Goal: Transaction & Acquisition: Purchase product/service

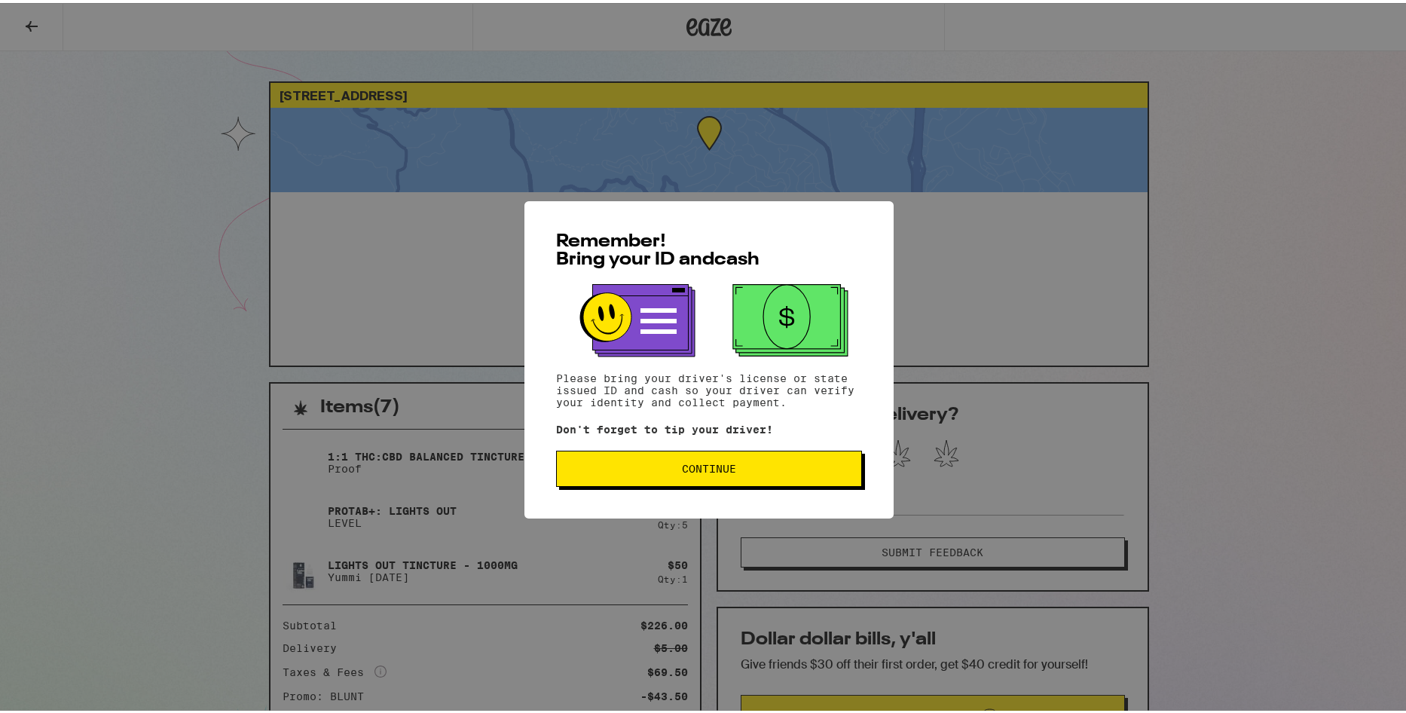
click at [659, 477] on button "Continue" at bounding box center [709, 466] width 306 height 36
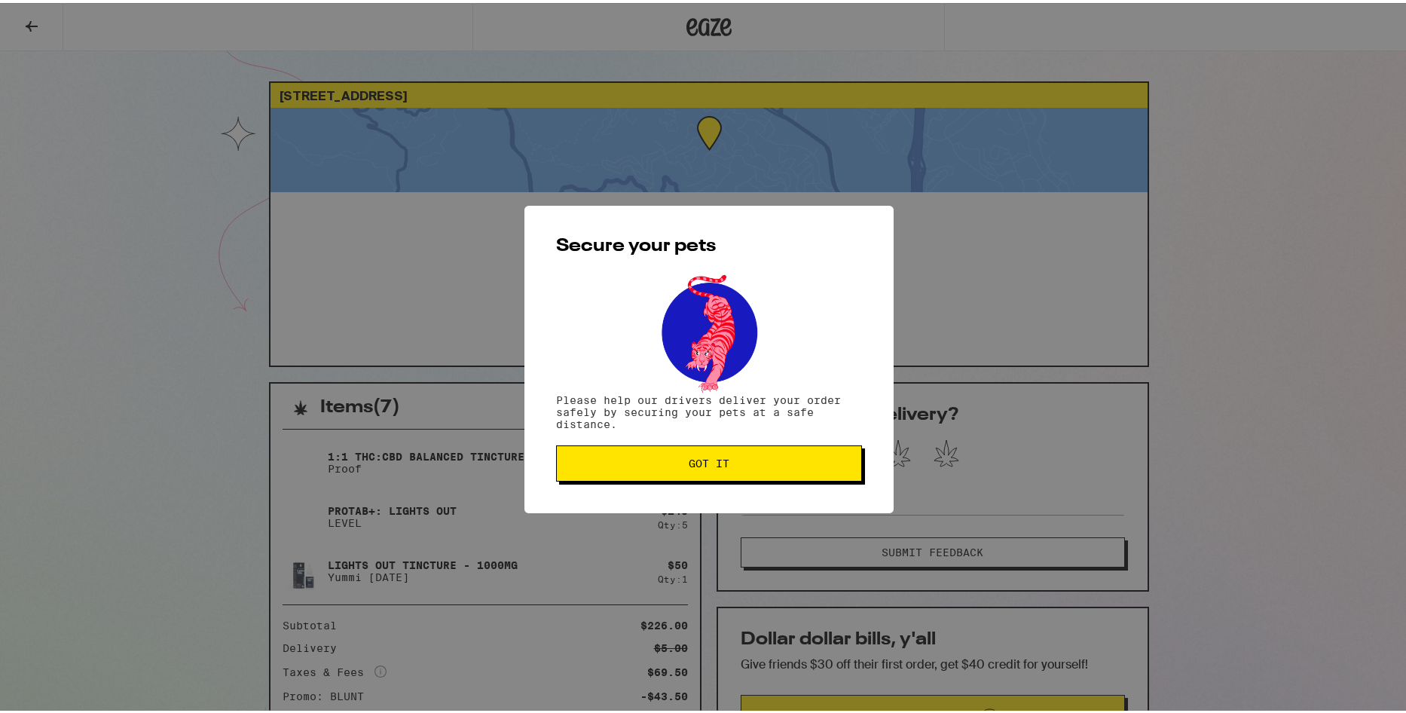
click at [713, 460] on span "Got it" at bounding box center [709, 460] width 41 height 11
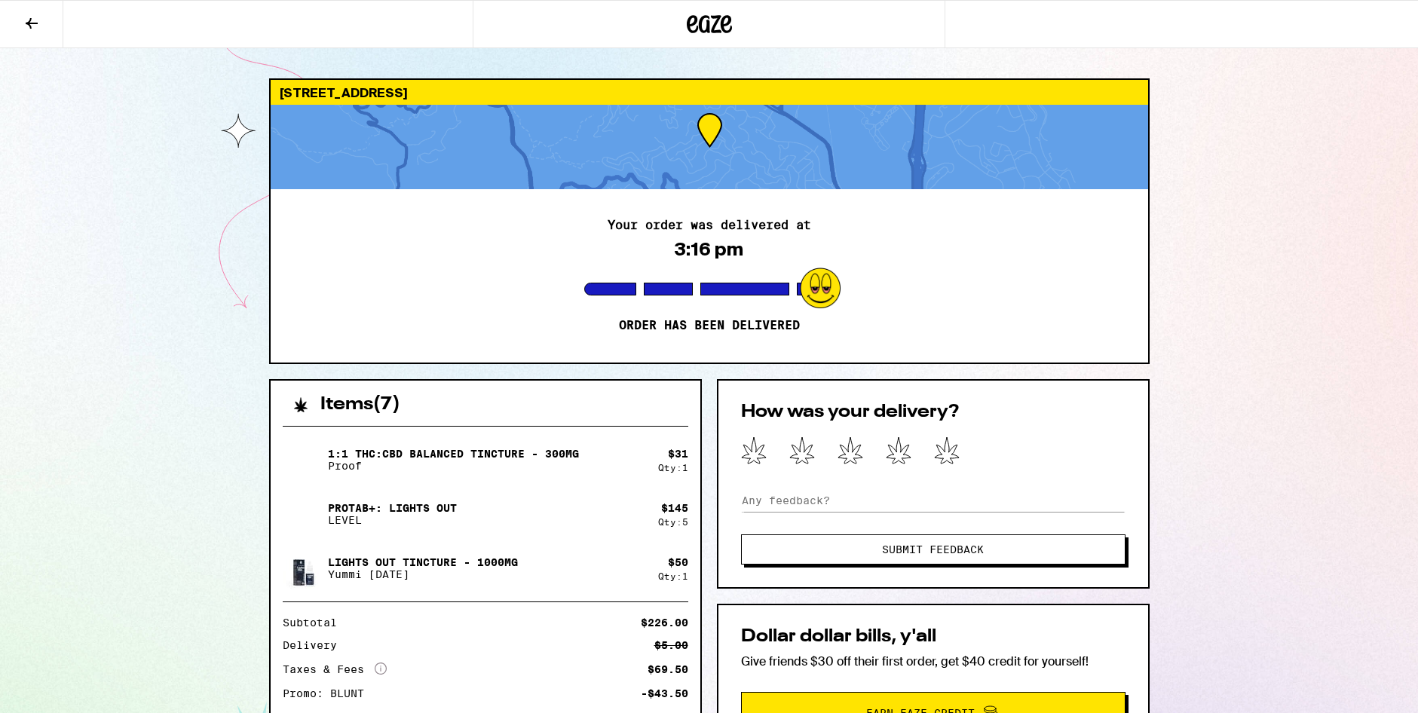
click at [34, 23] on icon at bounding box center [32, 23] width 12 height 11
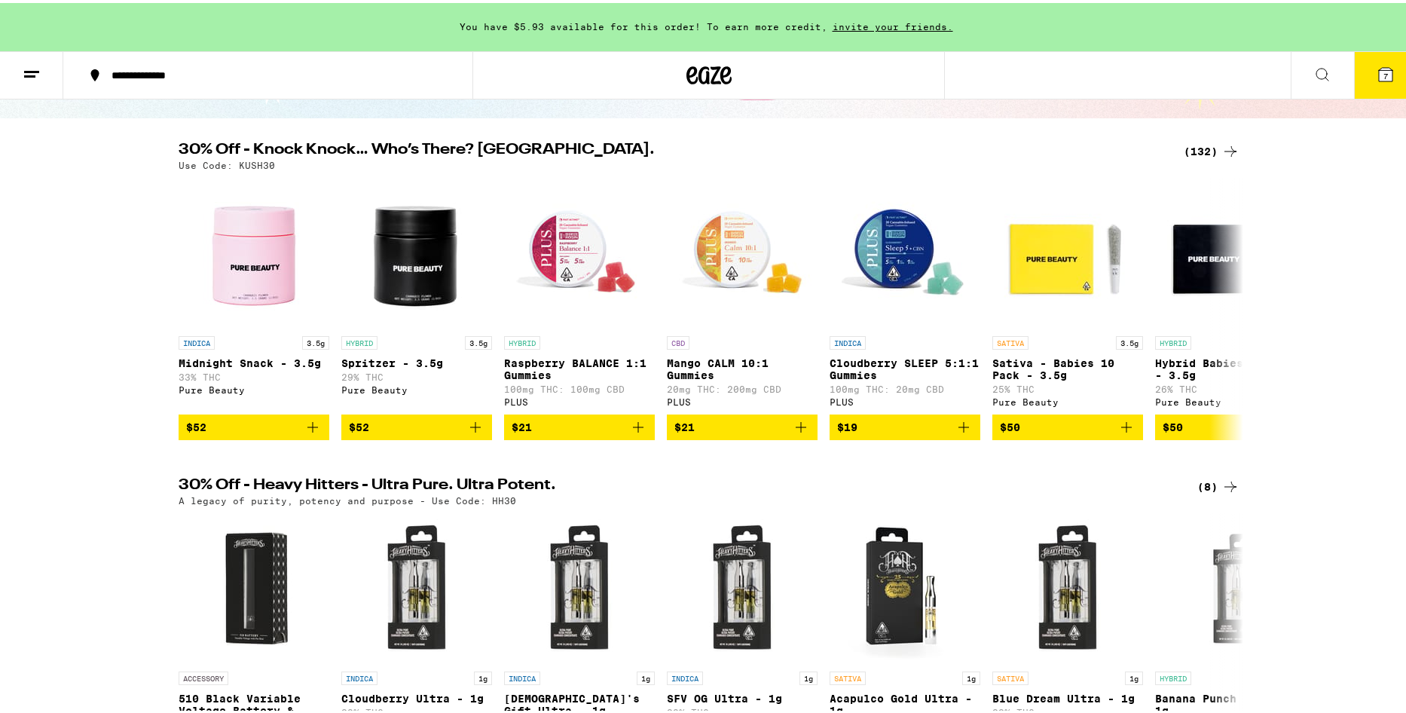
scroll to position [151, 0]
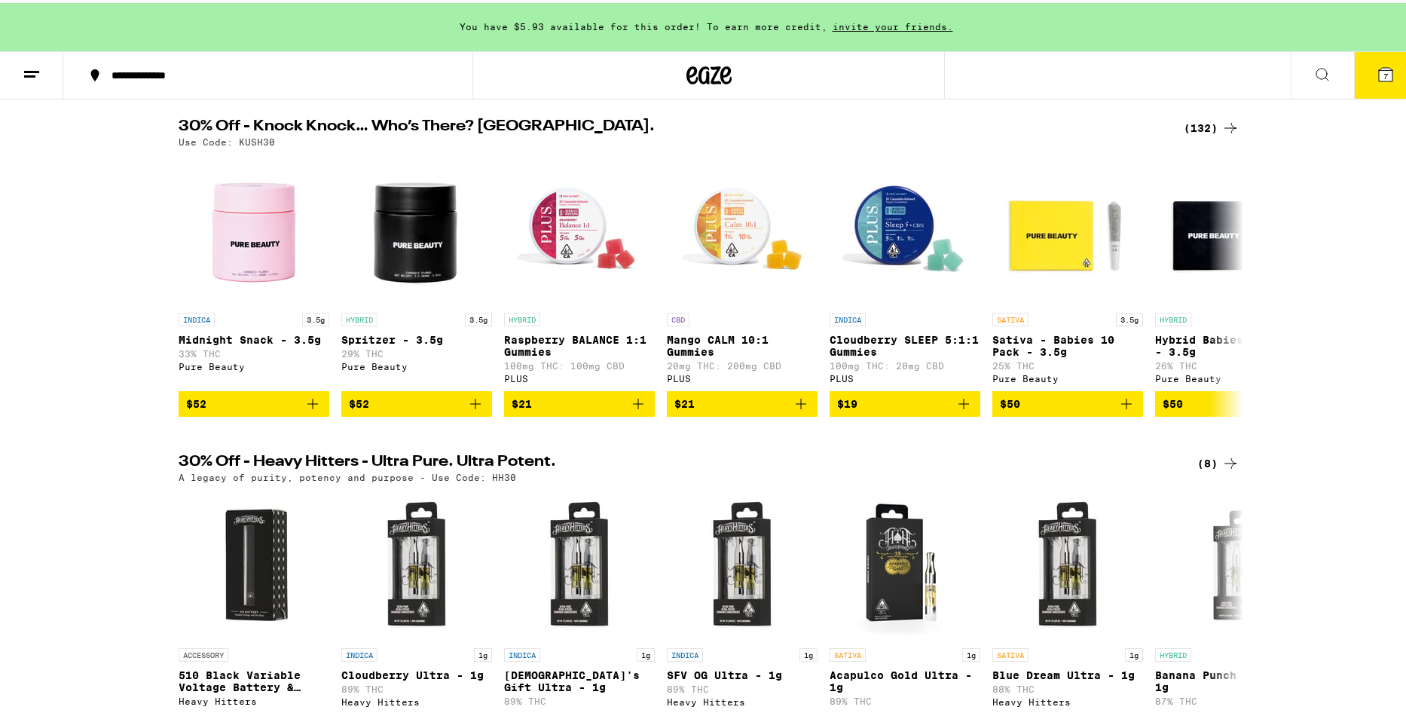
click at [1224, 126] on icon at bounding box center [1231, 125] width 18 height 18
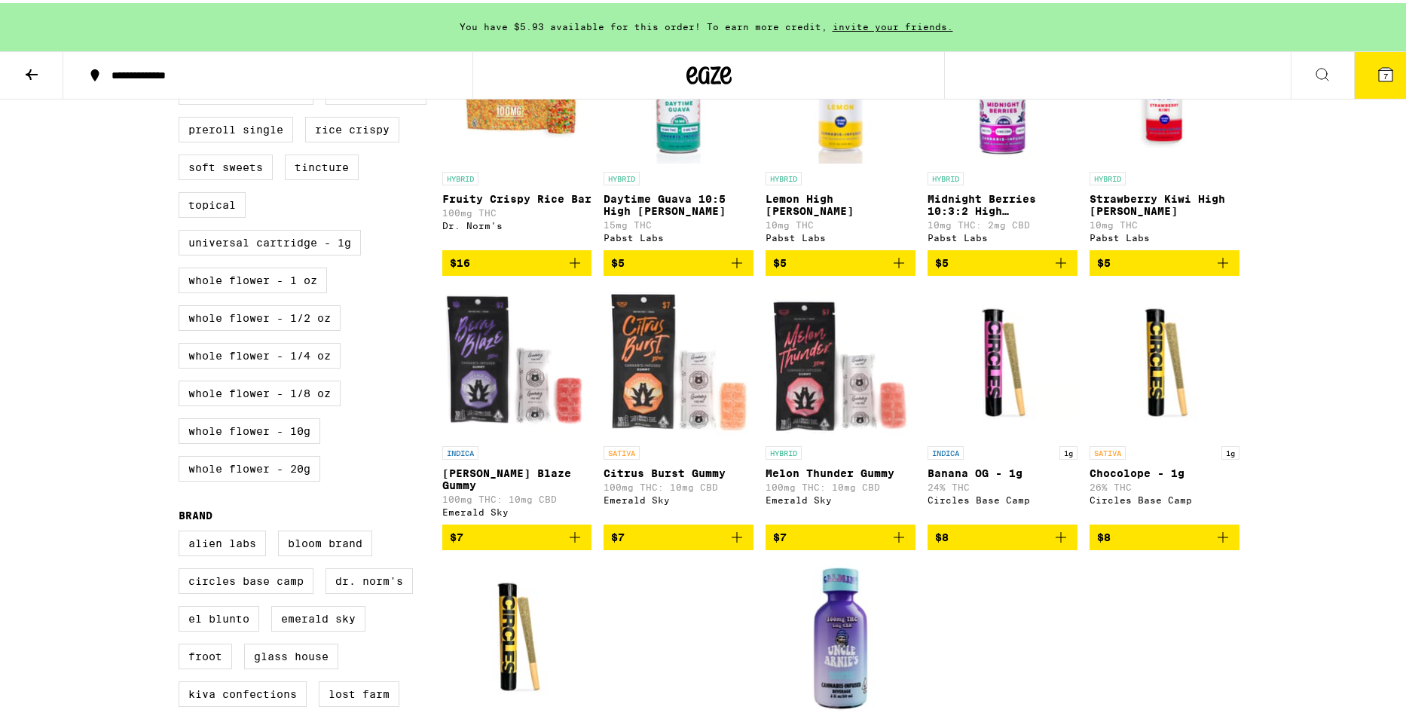
scroll to position [980, 0]
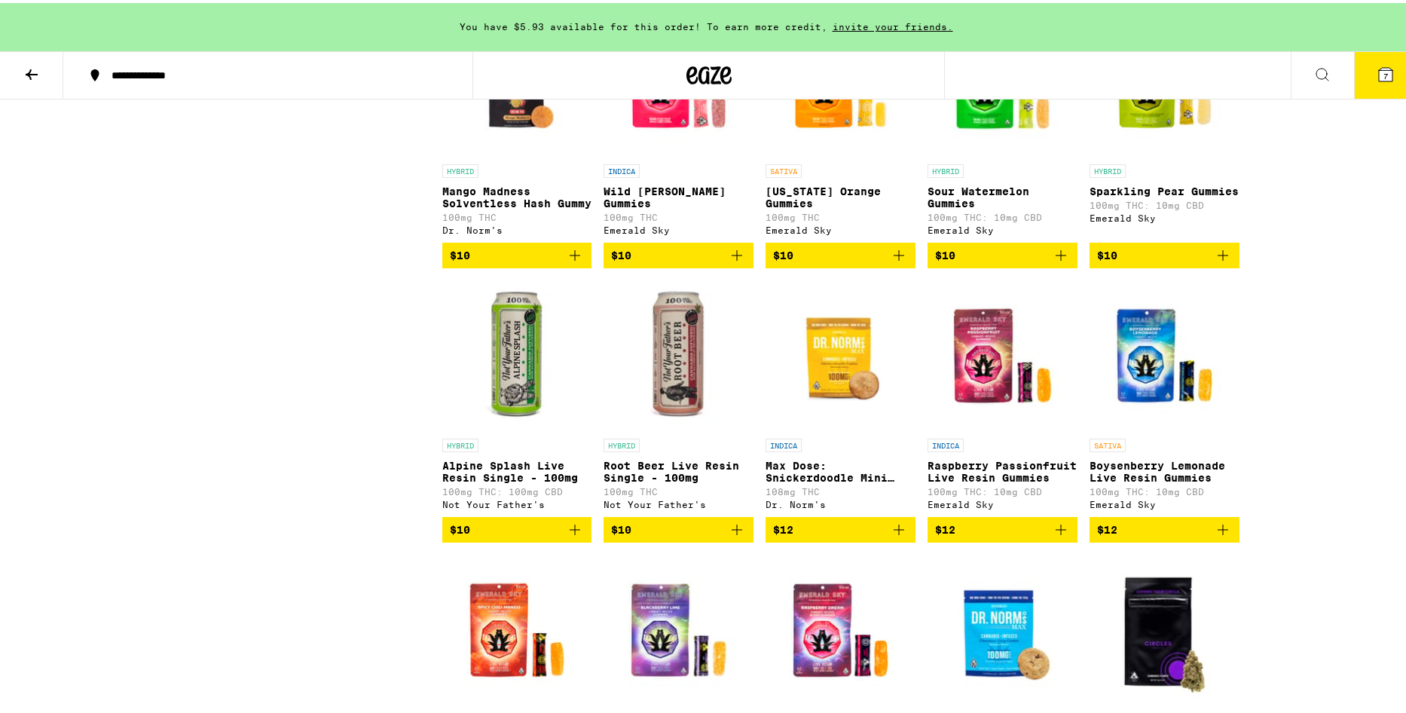
drag, startPoint x: 521, startPoint y: 473, endPoint x: 143, endPoint y: 353, distance: 397.1
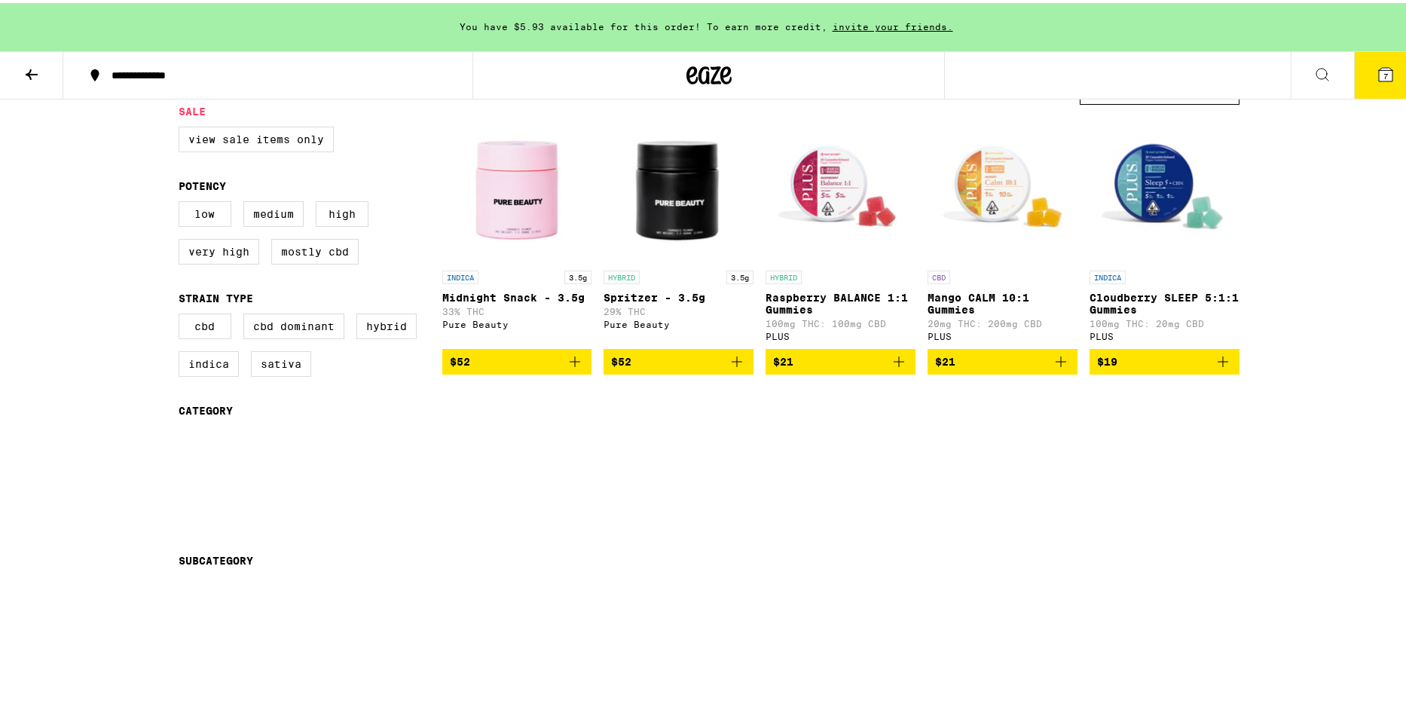
scroll to position [0, 0]
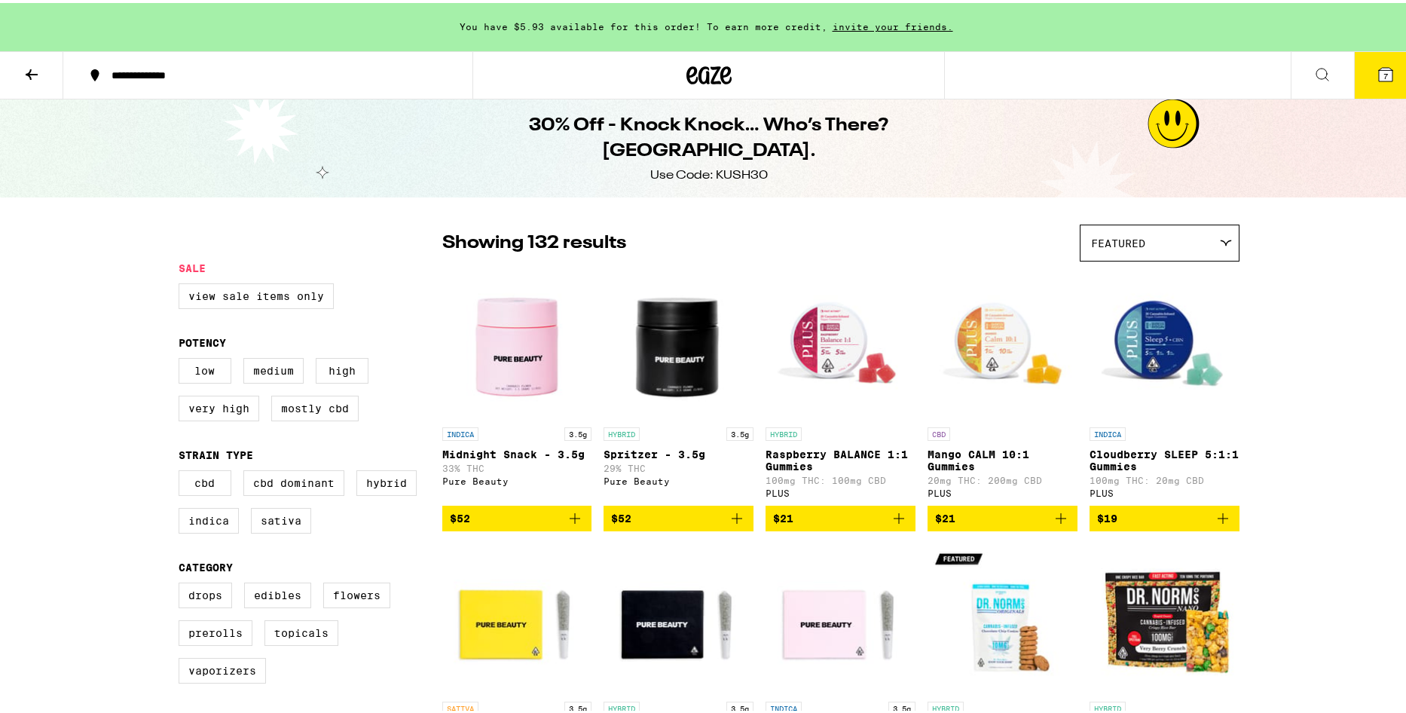
click at [29, 70] on icon at bounding box center [32, 71] width 12 height 11
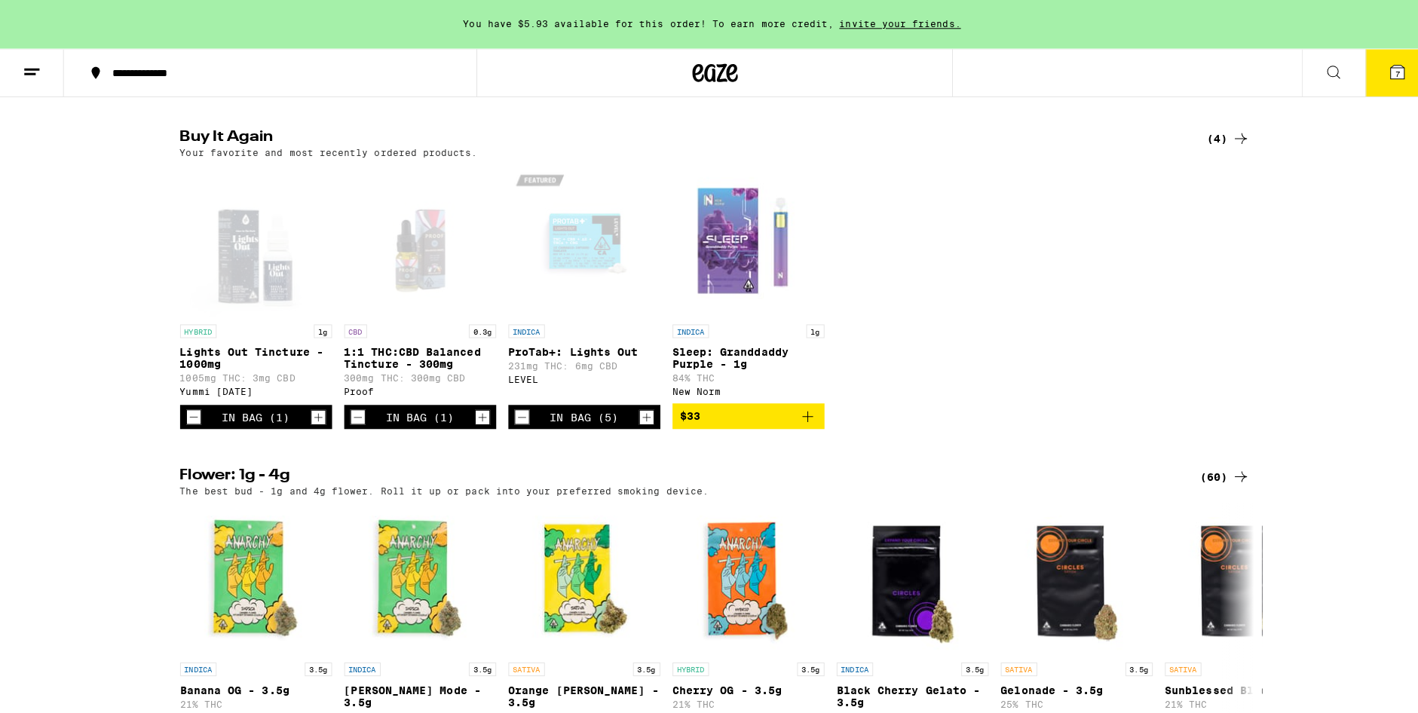
scroll to position [1130, 0]
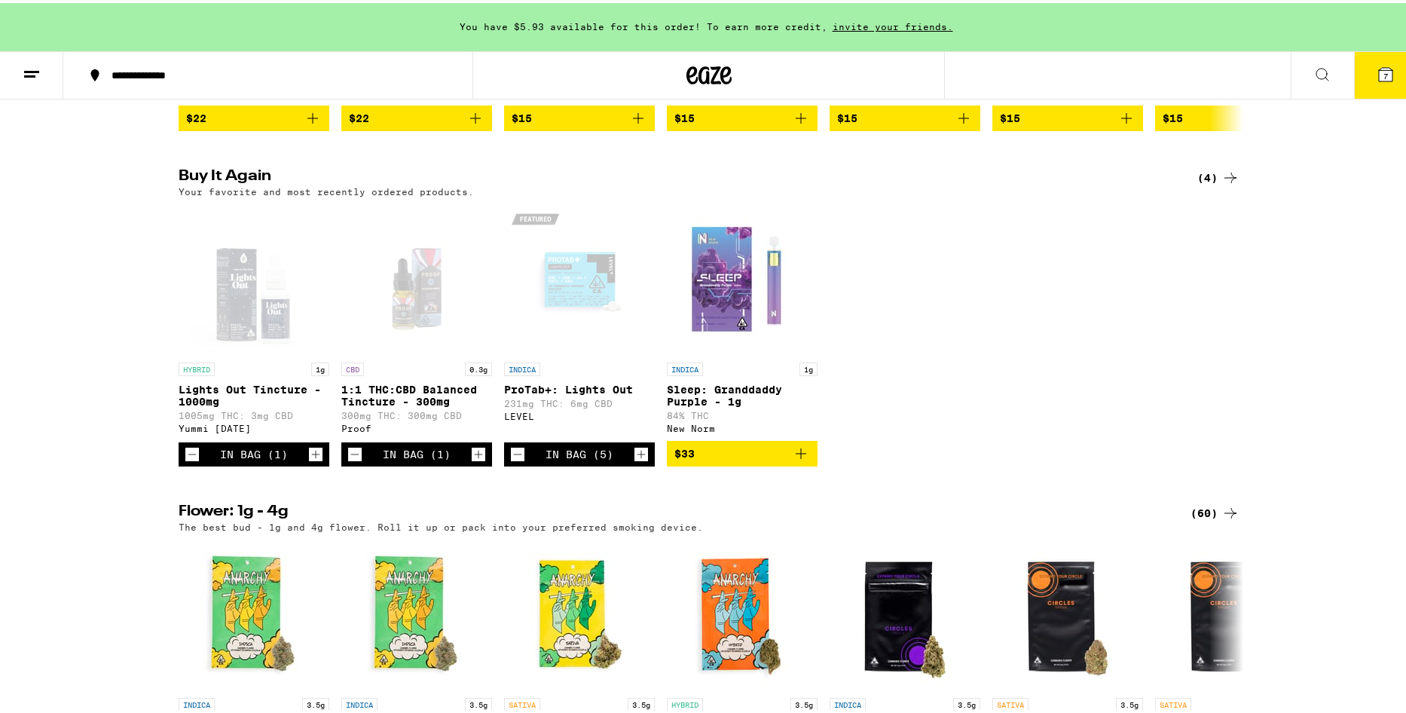
click at [583, 328] on div "Open page for ProTab+: Lights Out from LEVEL" at bounding box center [579, 276] width 151 height 151
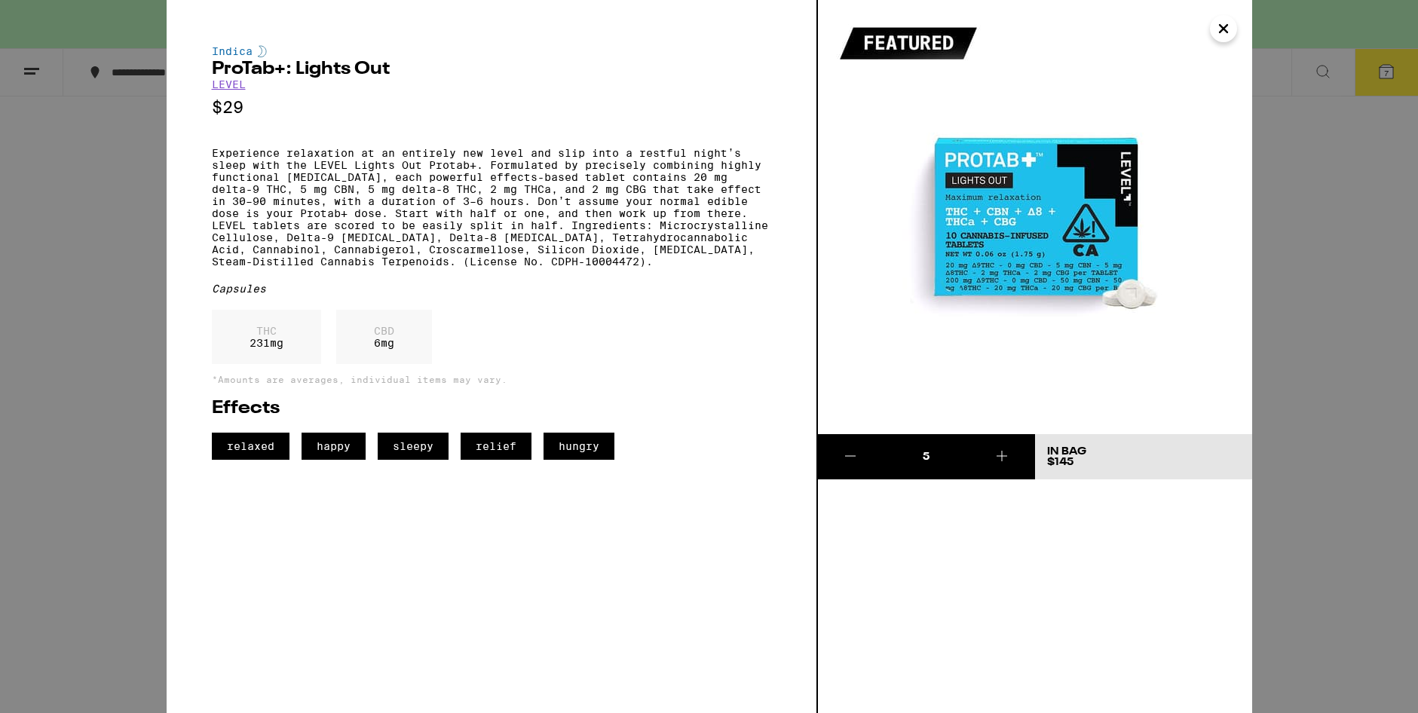
click at [232, 83] on link "LEVEL" at bounding box center [229, 84] width 34 height 12
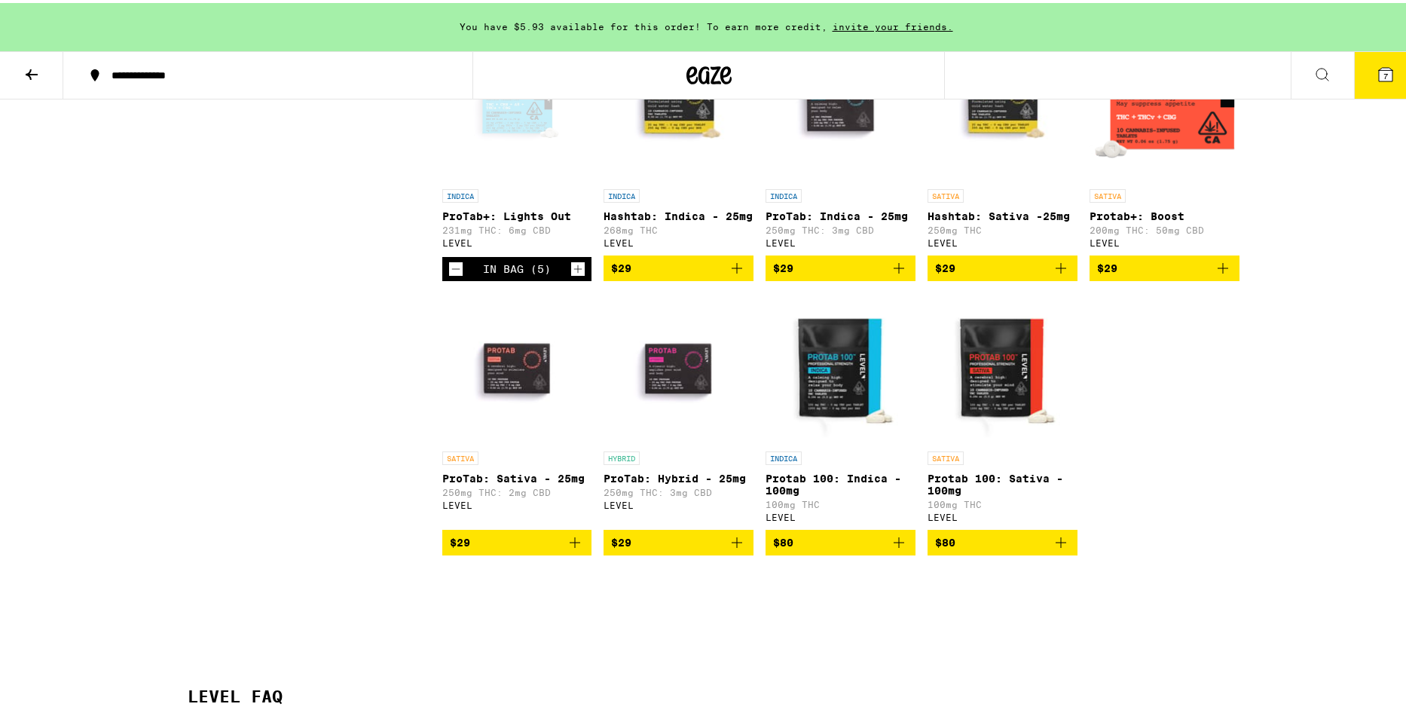
scroll to position [603, 0]
